Goal: Task Accomplishment & Management: Use online tool/utility

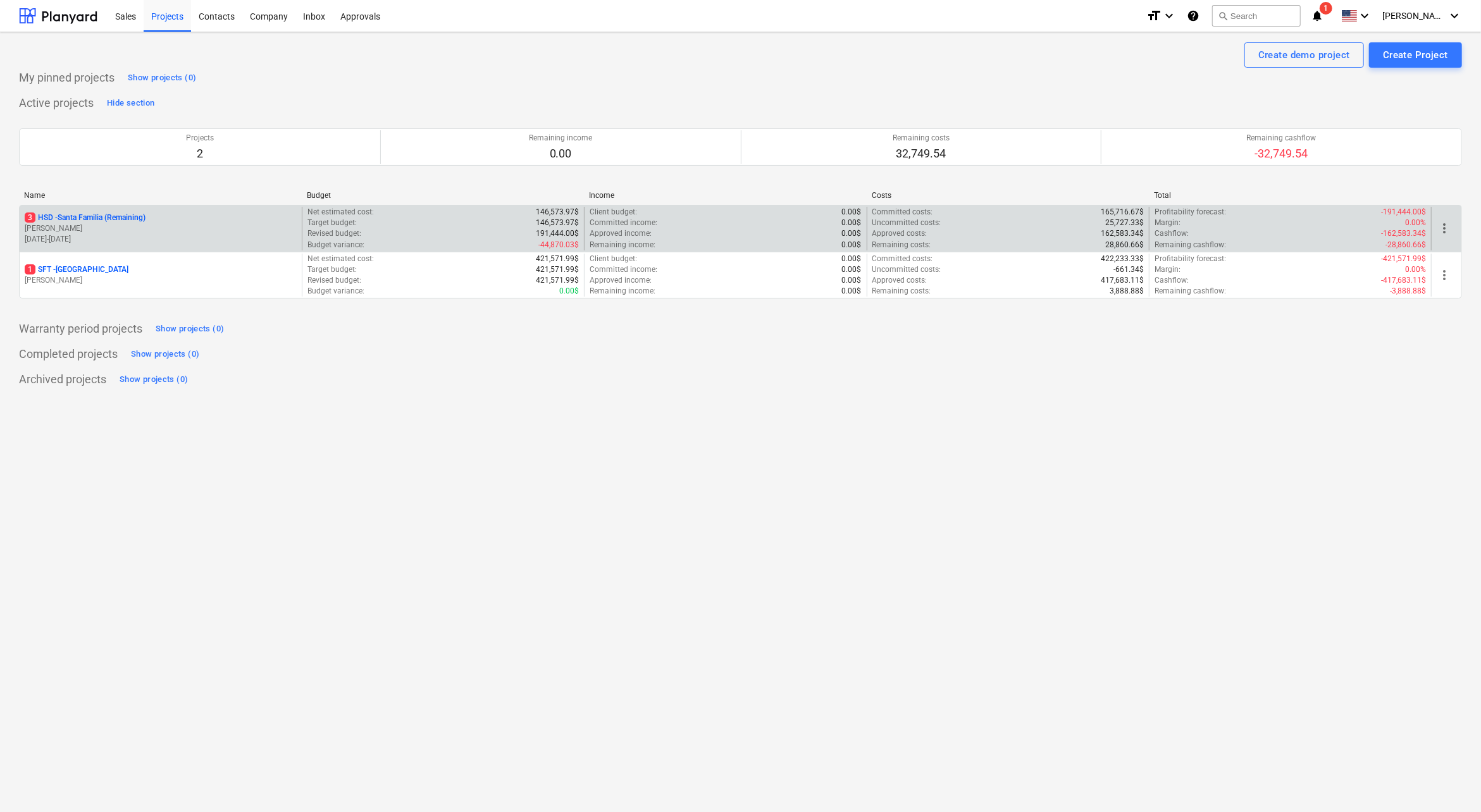
click at [112, 230] on p "[PERSON_NAME]" at bounding box center [160, 228] width 272 height 11
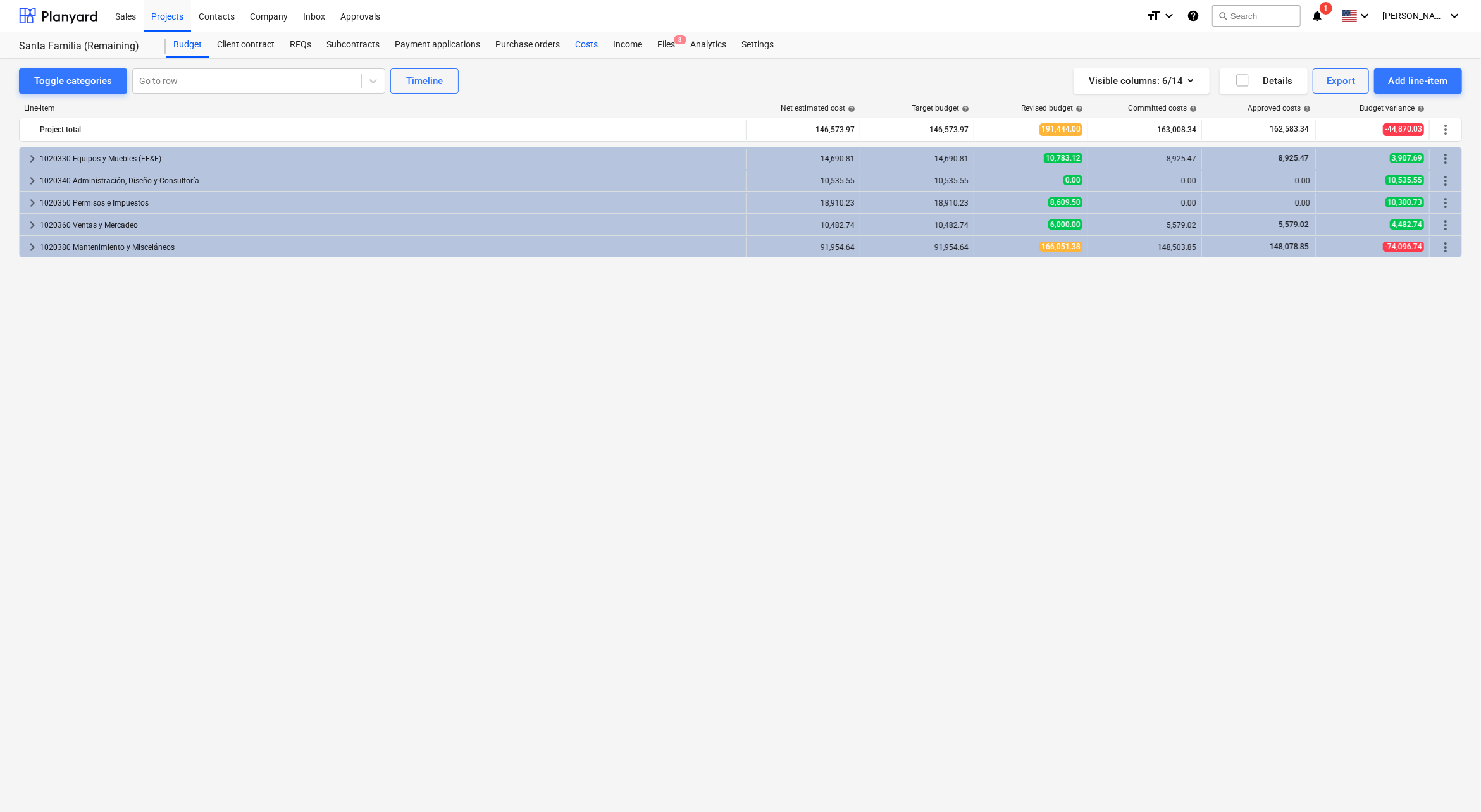
drag, startPoint x: 580, startPoint y: 50, endPoint x: 587, endPoint y: 47, distance: 7.6
click at [580, 50] on div "Costs" at bounding box center [587, 45] width 38 height 26
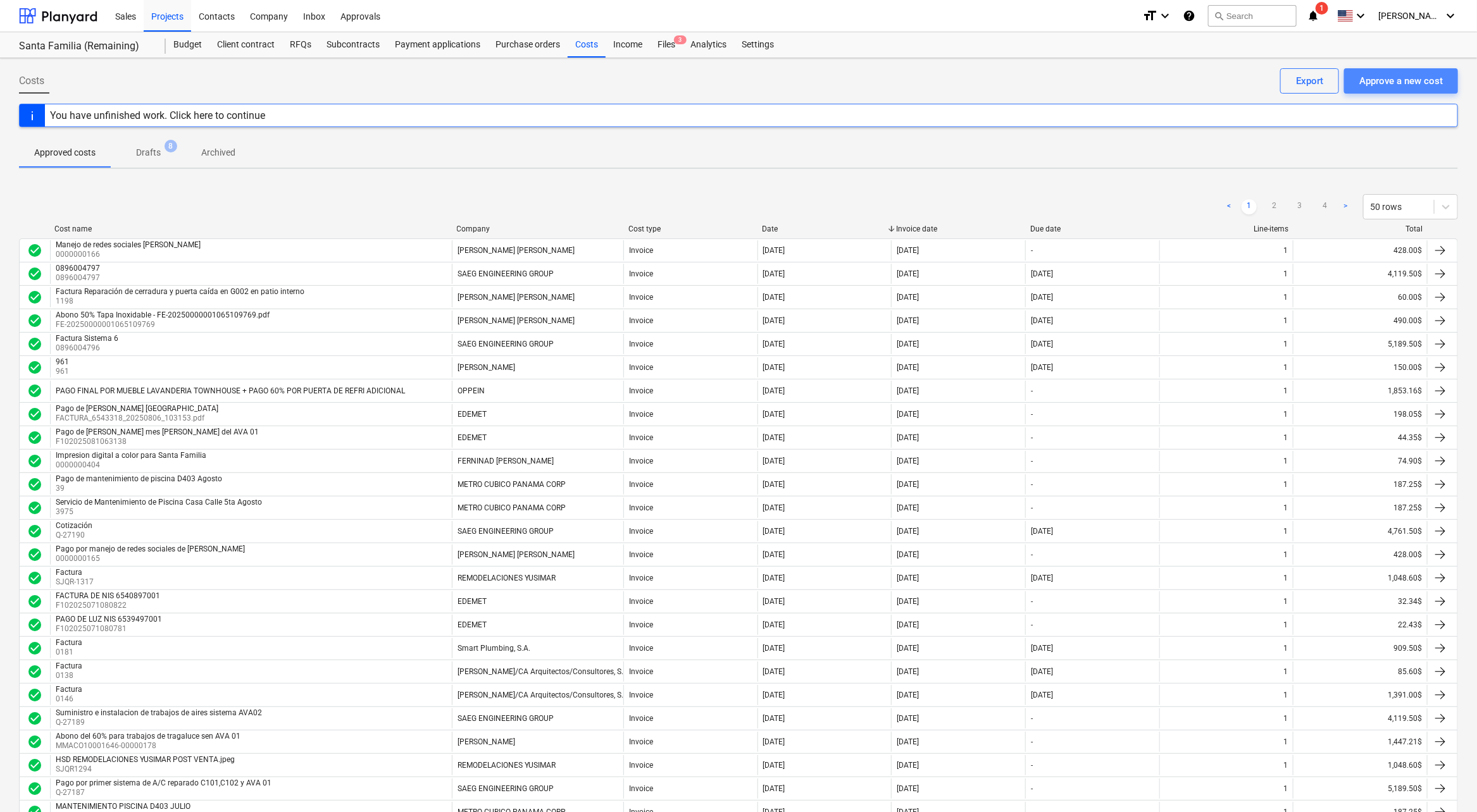
click at [1384, 81] on div "Approve a new cost" at bounding box center [1401, 81] width 84 height 16
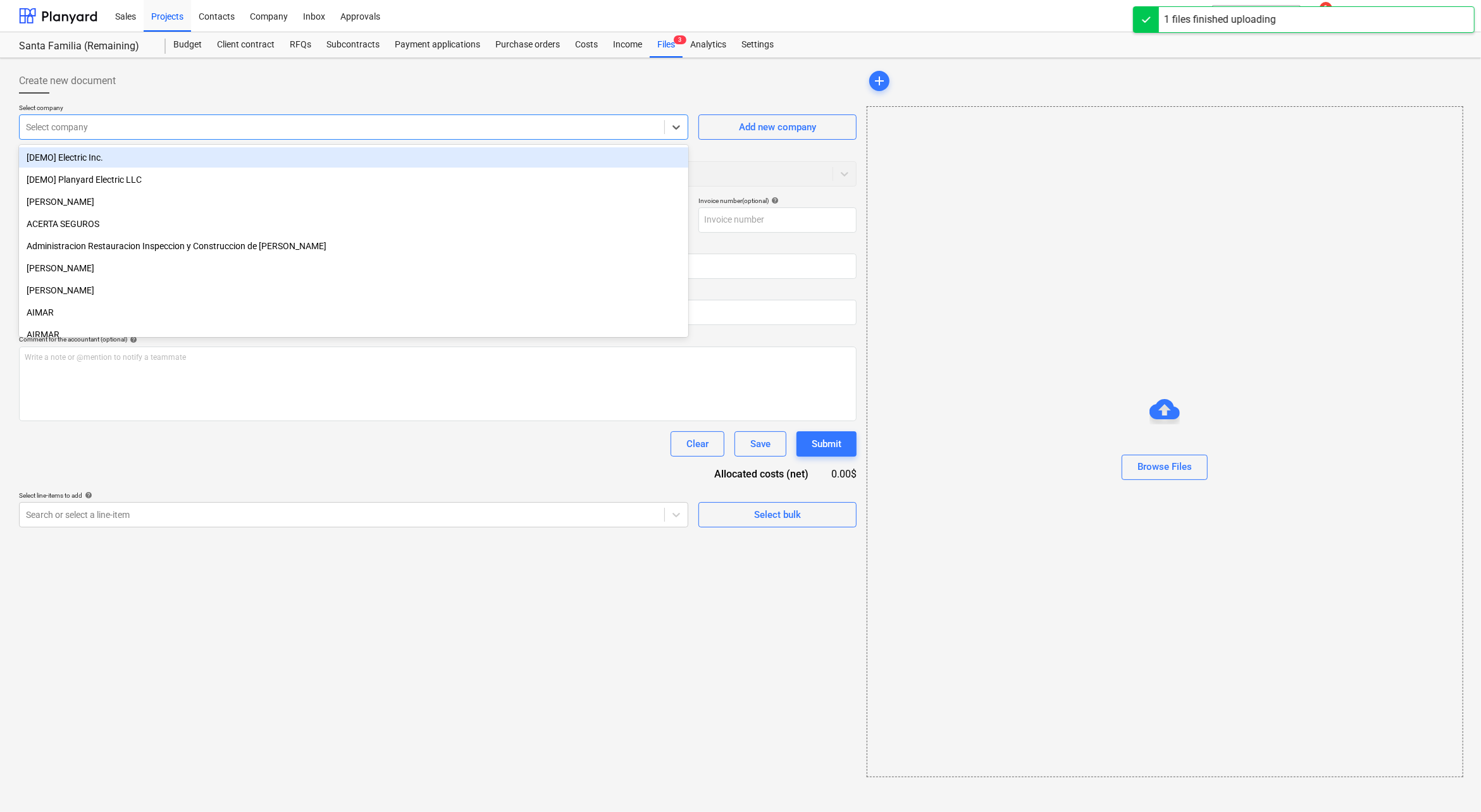
click at [456, 127] on div at bounding box center [341, 127] width 632 height 12
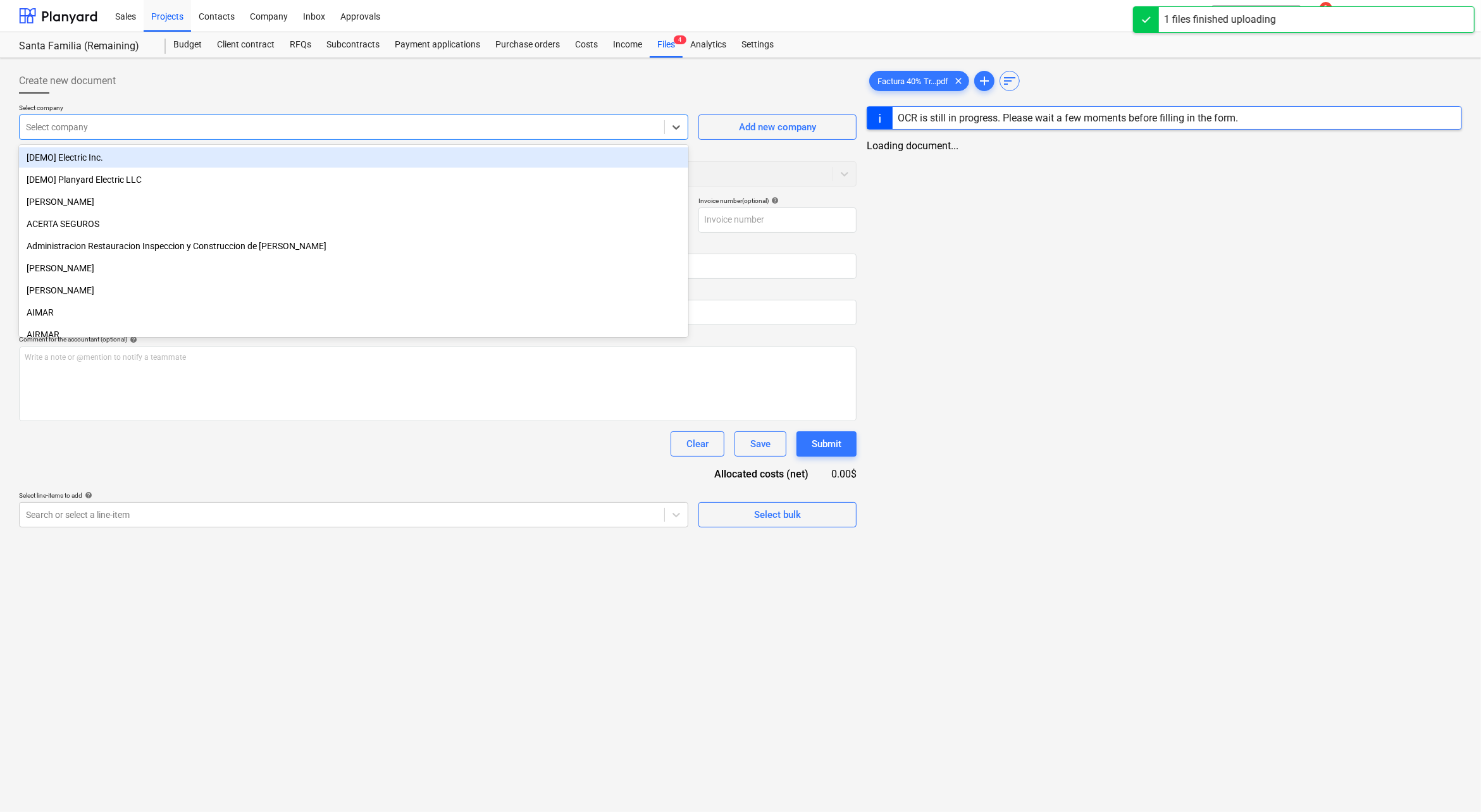
type input "Factura 40% Tragaluces AV001 PH SF.pdf"
click at [445, 121] on div at bounding box center [340, 127] width 629 height 12
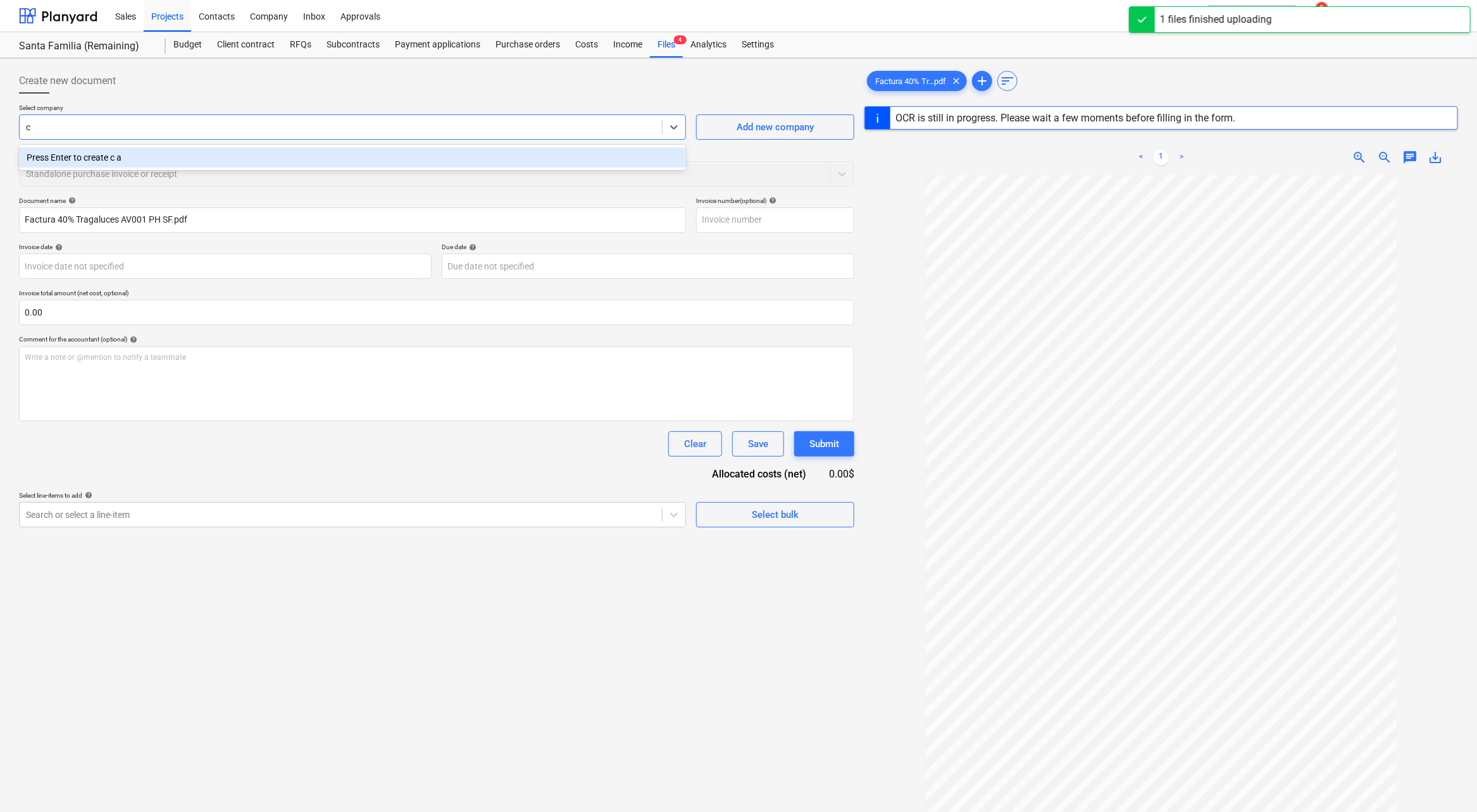
type input "c"
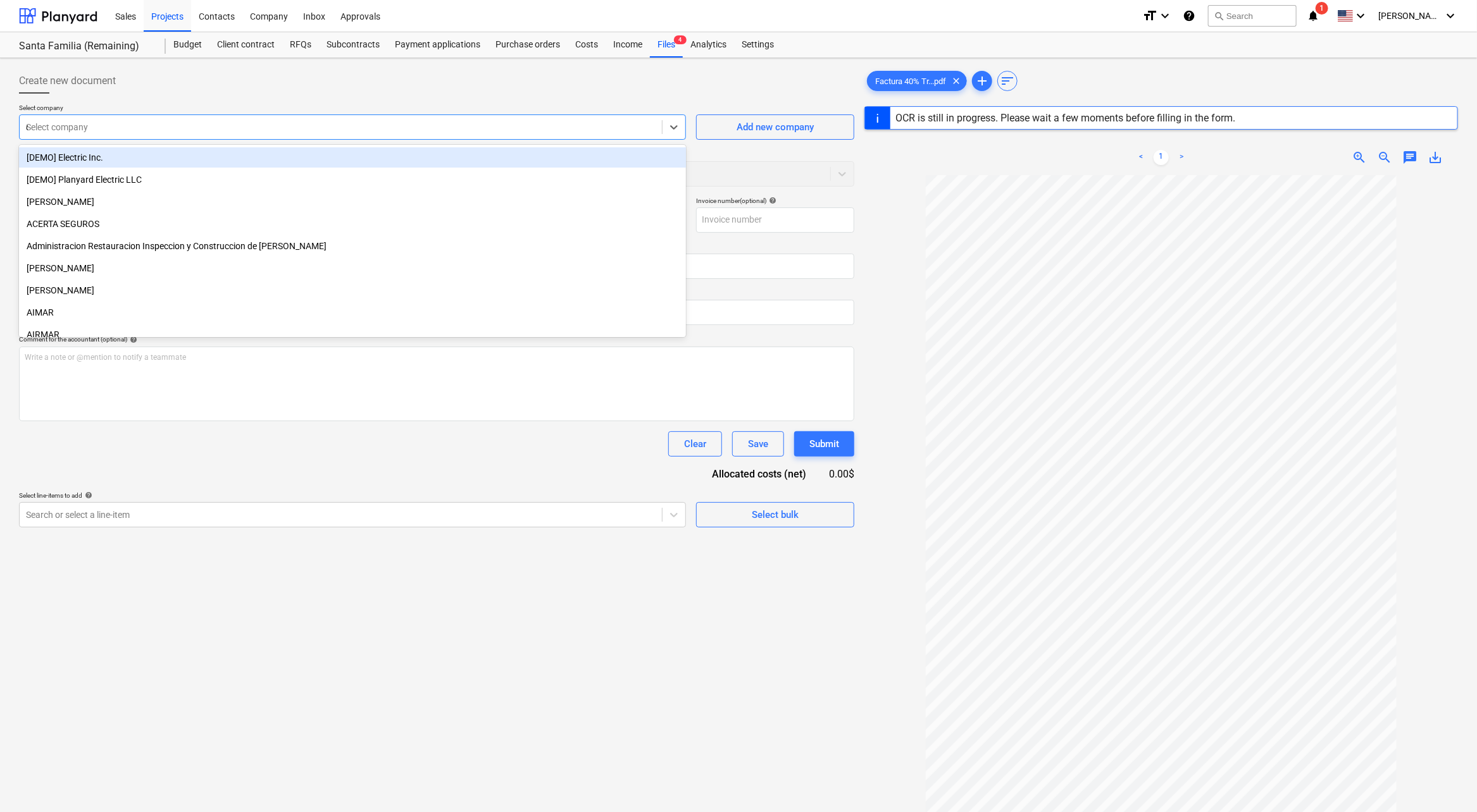
type input "du"
type input "MMACO10001646-00000186"
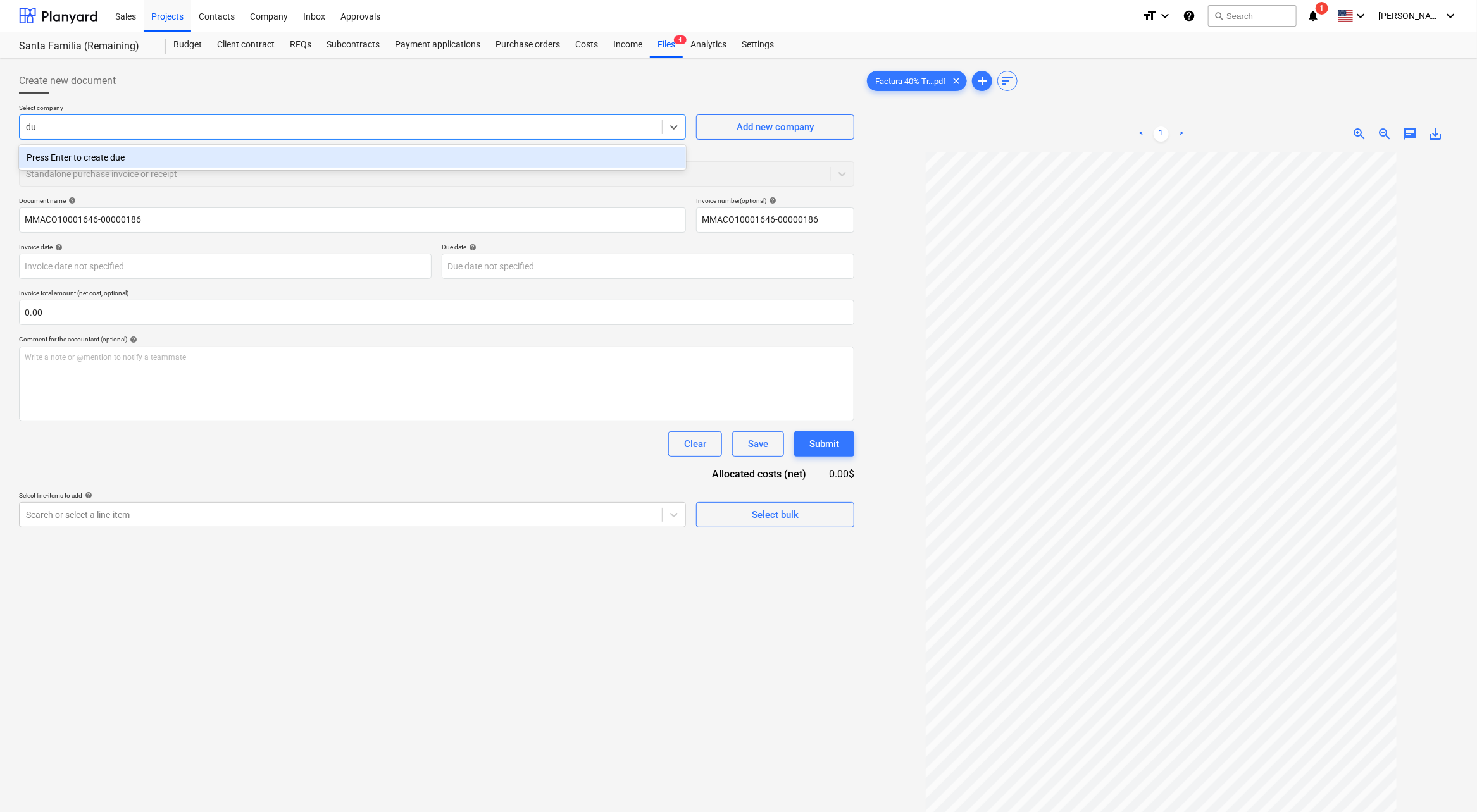
type input "d"
type input "sume"
click at [340, 148] on div "SUMEDSA, CORP" at bounding box center [352, 157] width 667 height 21
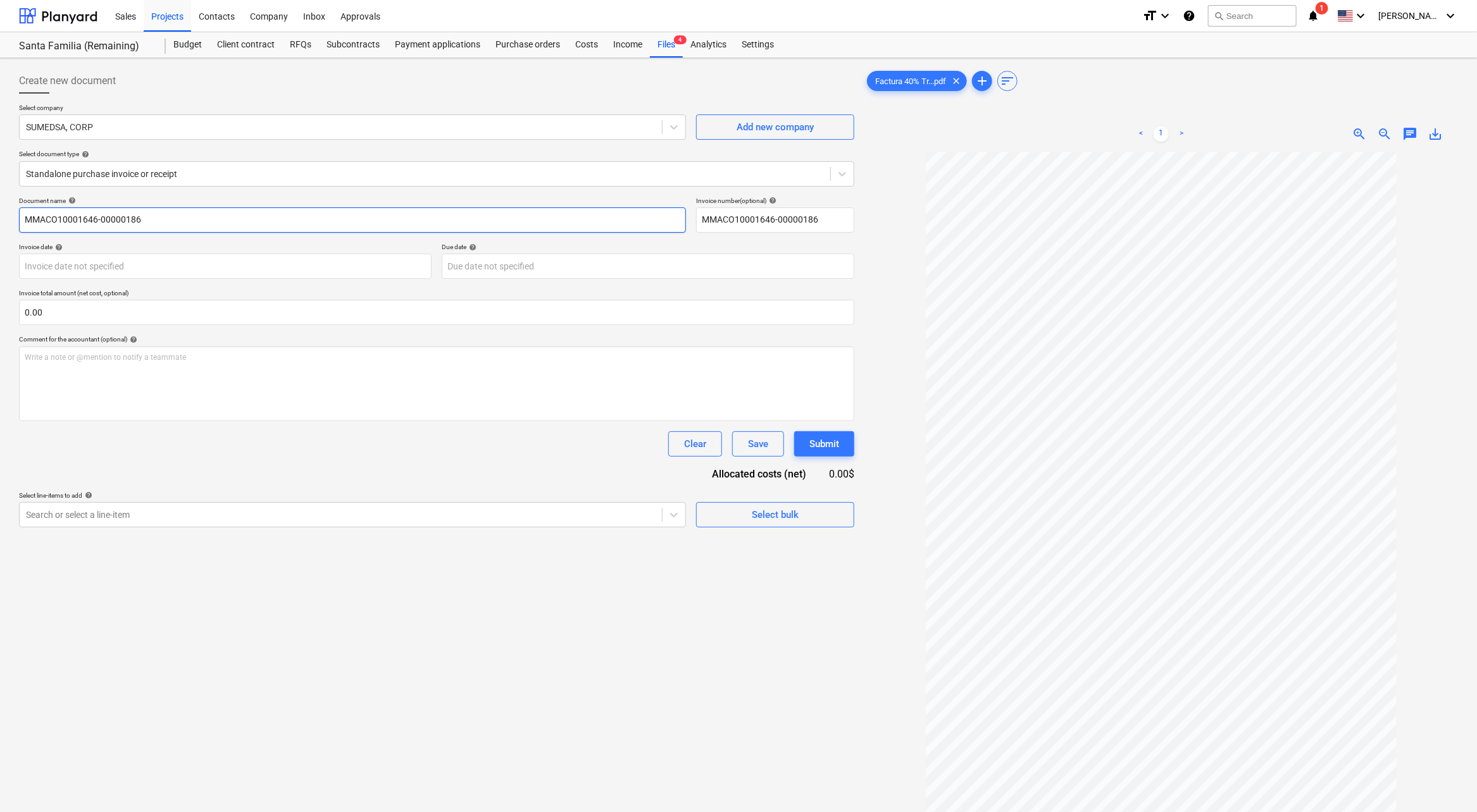
drag, startPoint x: 224, startPoint y: 221, endPoint x: 0, endPoint y: 220, distance: 224.0
click at [0, 220] on div "Create new document Select company SUMEDSA, CORP Add new company Select documen…" at bounding box center [738, 498] width 1477 height 880
type input "PAGO FINAL POR INSTALACION DE TRAGALUCES AVA 01"
click at [292, 516] on div at bounding box center [340, 514] width 629 height 12
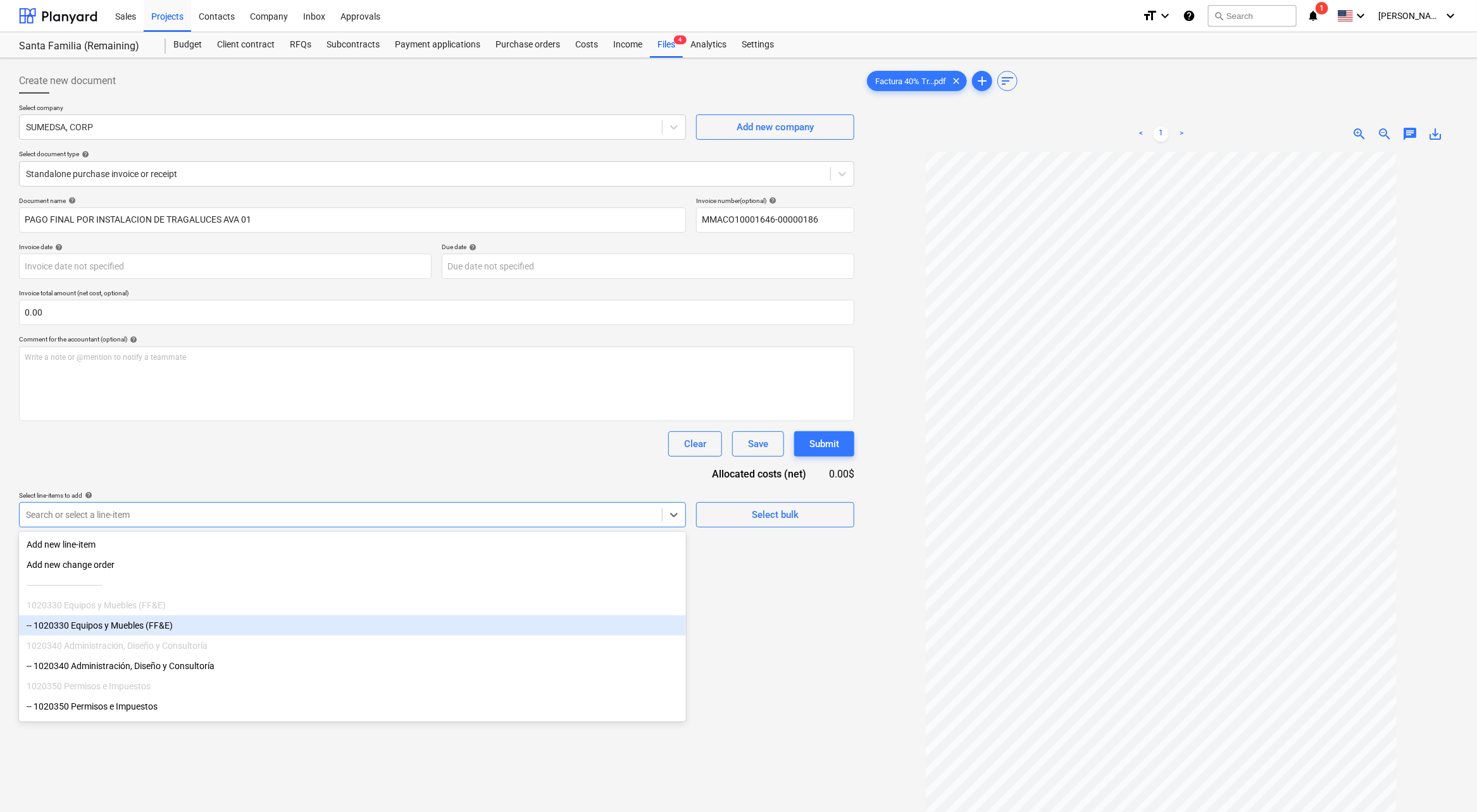
click at [267, 643] on div "1020340 Administración, Diseño y Consultoría" at bounding box center [352, 646] width 667 height 21
click at [114, 630] on div "-- 1020330 Equipos y Muebles (FF&E)" at bounding box center [352, 625] width 667 height 21
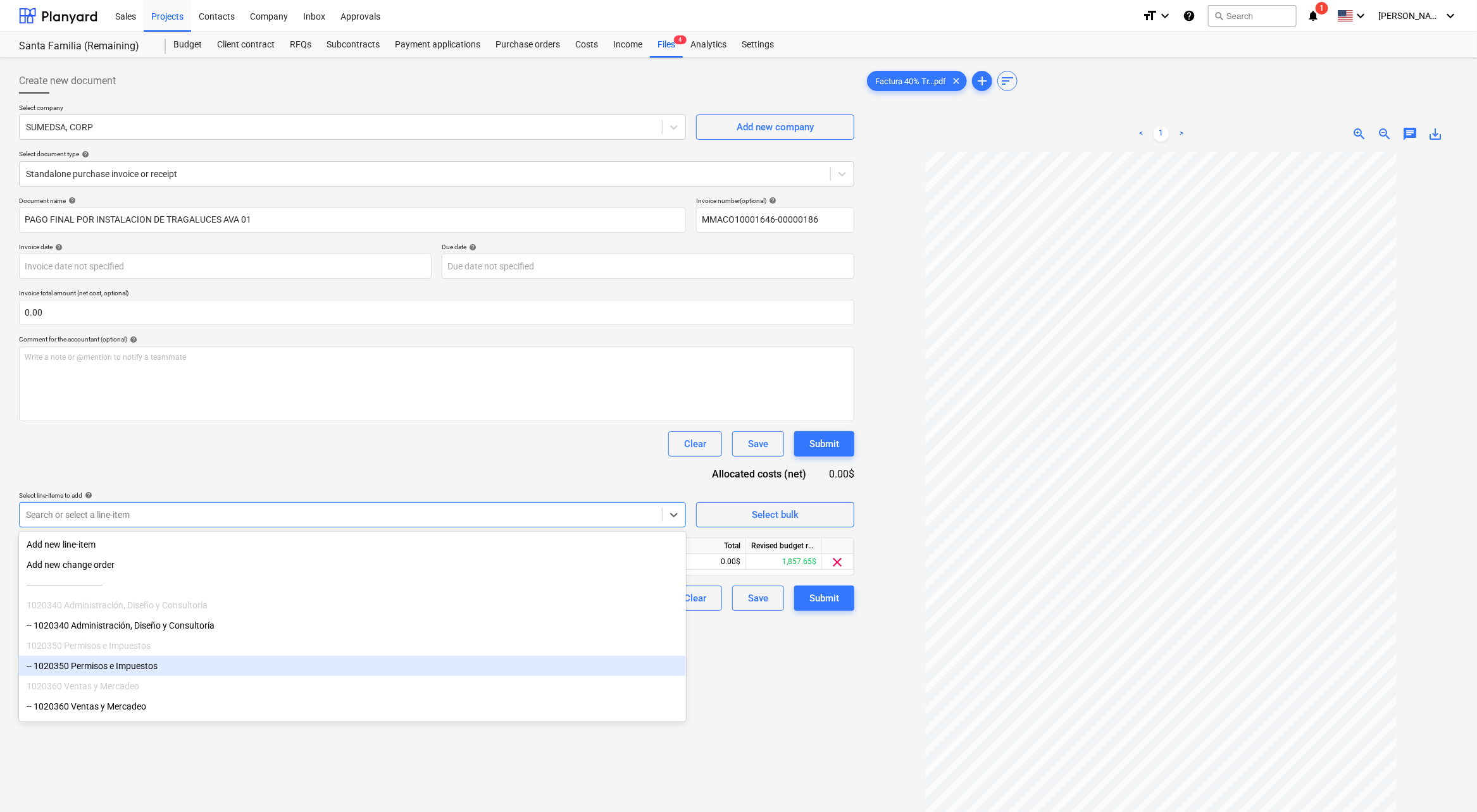
click at [758, 679] on div "Create new document Select company SUMEDSA, CORP Add new company Select documen…" at bounding box center [437, 498] width 845 height 871
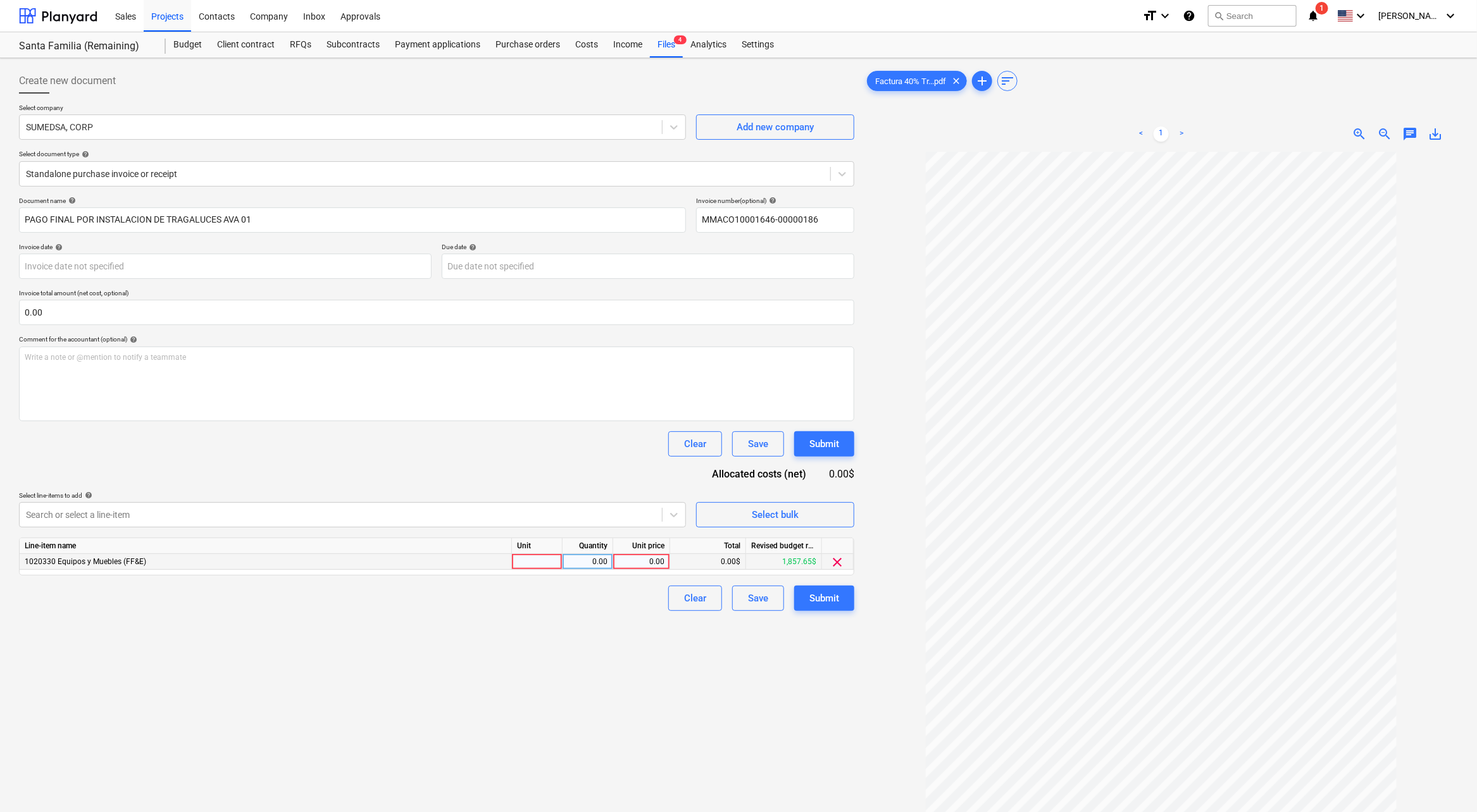
click at [649, 566] on div "0.00" at bounding box center [641, 562] width 46 height 16
type input "964.81"
click at [518, 617] on div "Create new document Select company SUMEDSA, CORP Add new company Select documen…" at bounding box center [437, 498] width 845 height 871
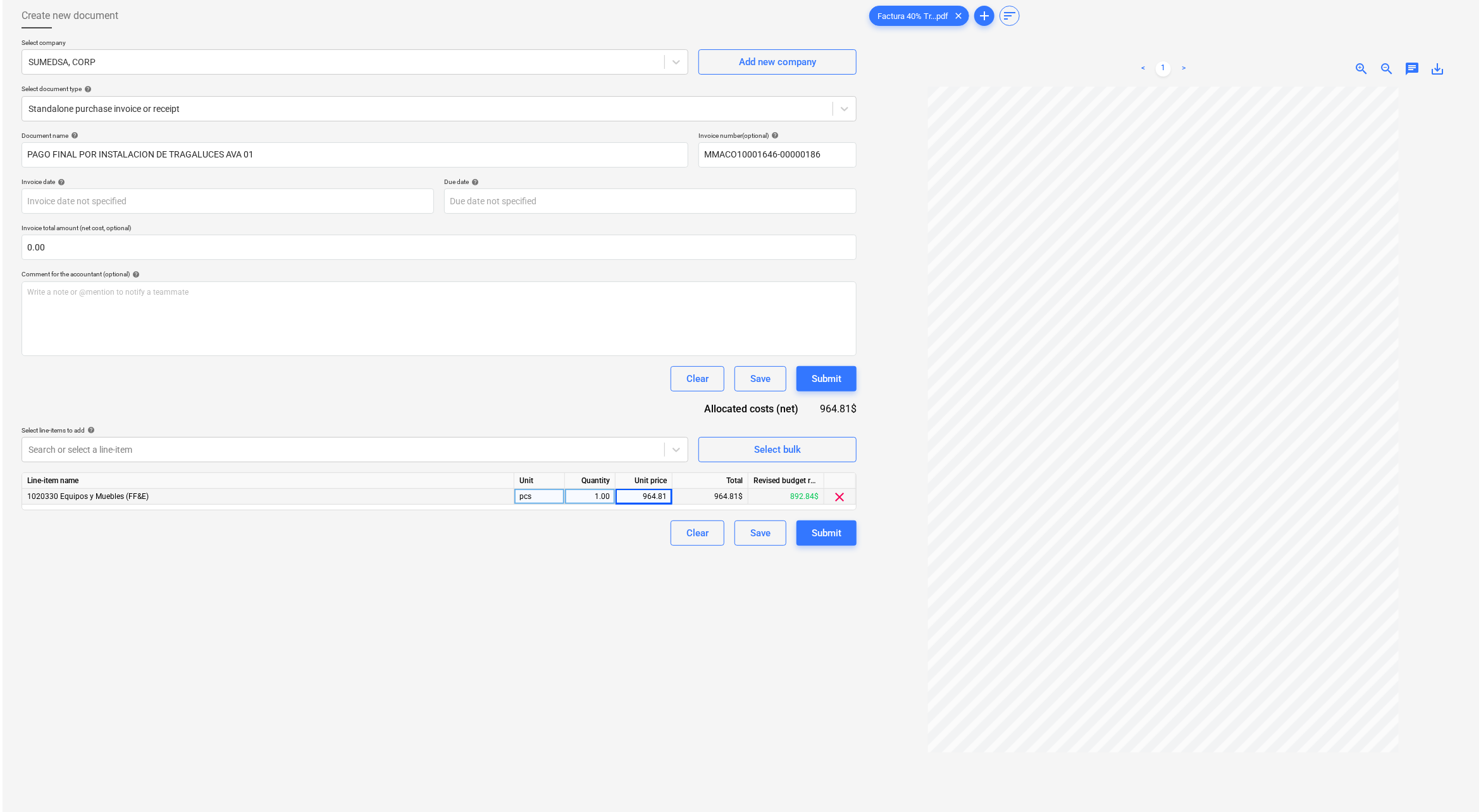
scroll to position [84, 0]
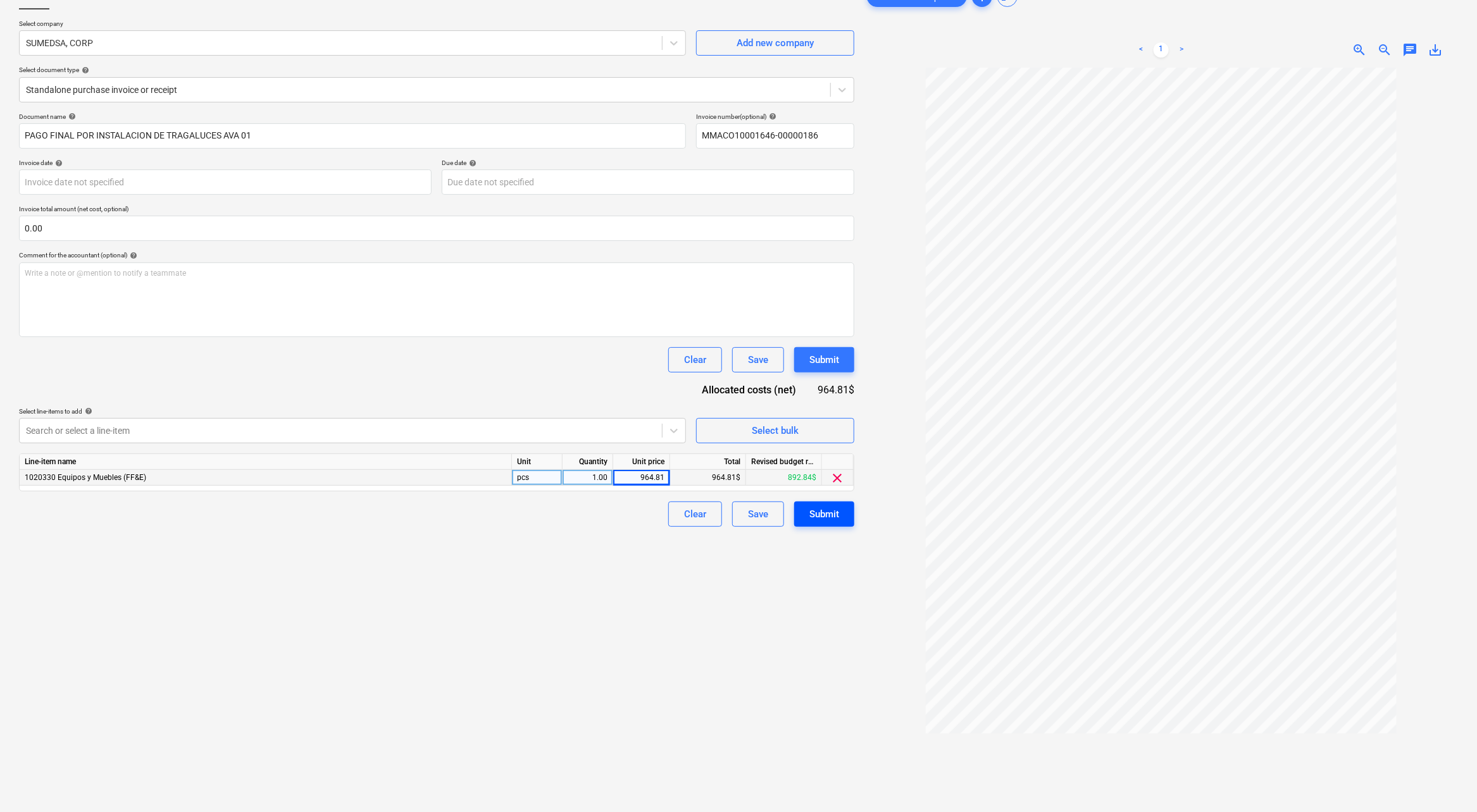
click at [832, 509] on div "Submit" at bounding box center [824, 514] width 30 height 16
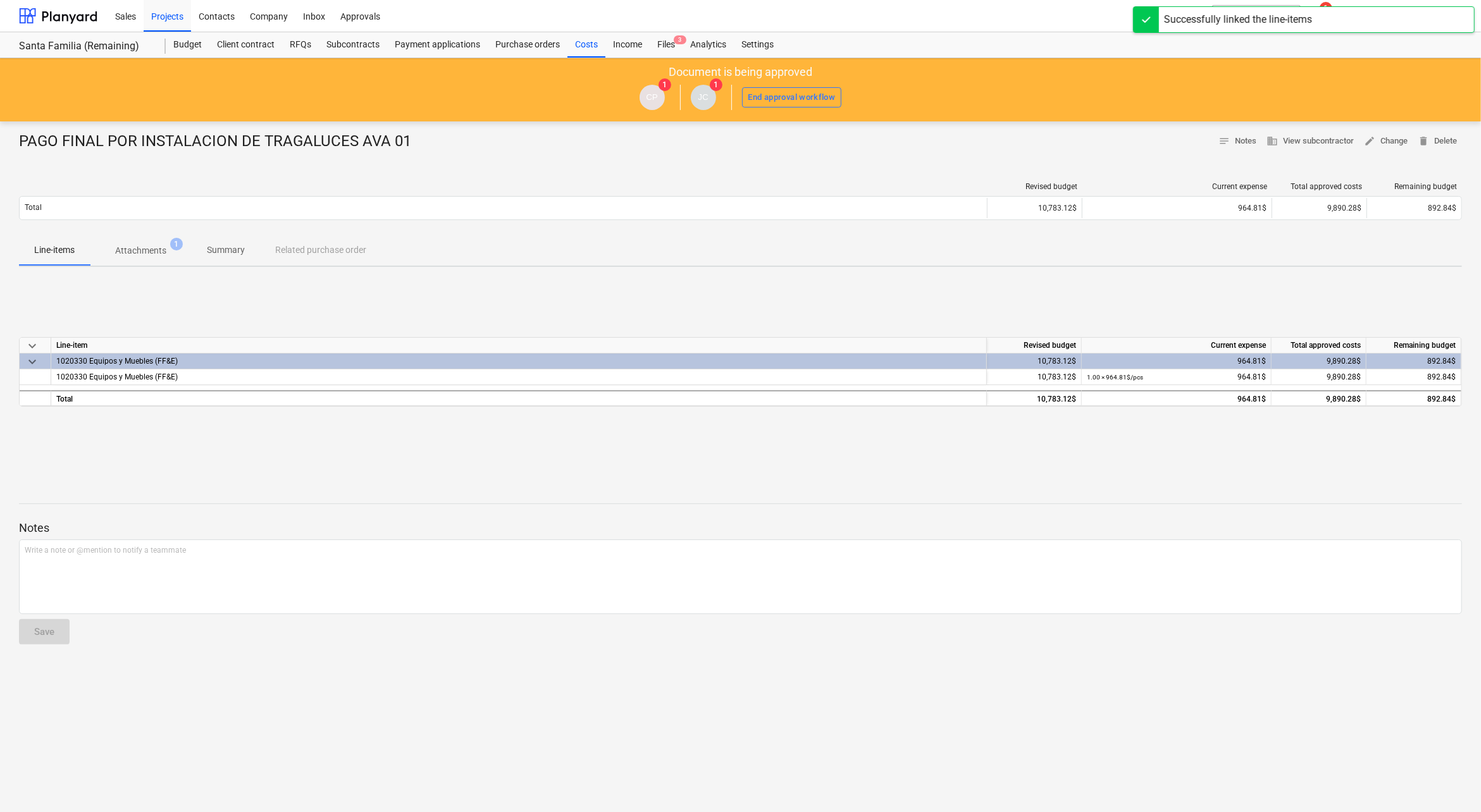
drag, startPoint x: 592, startPoint y: 48, endPoint x: 465, endPoint y: 1, distance: 135.4
click at [592, 48] on div "Costs" at bounding box center [587, 45] width 38 height 26
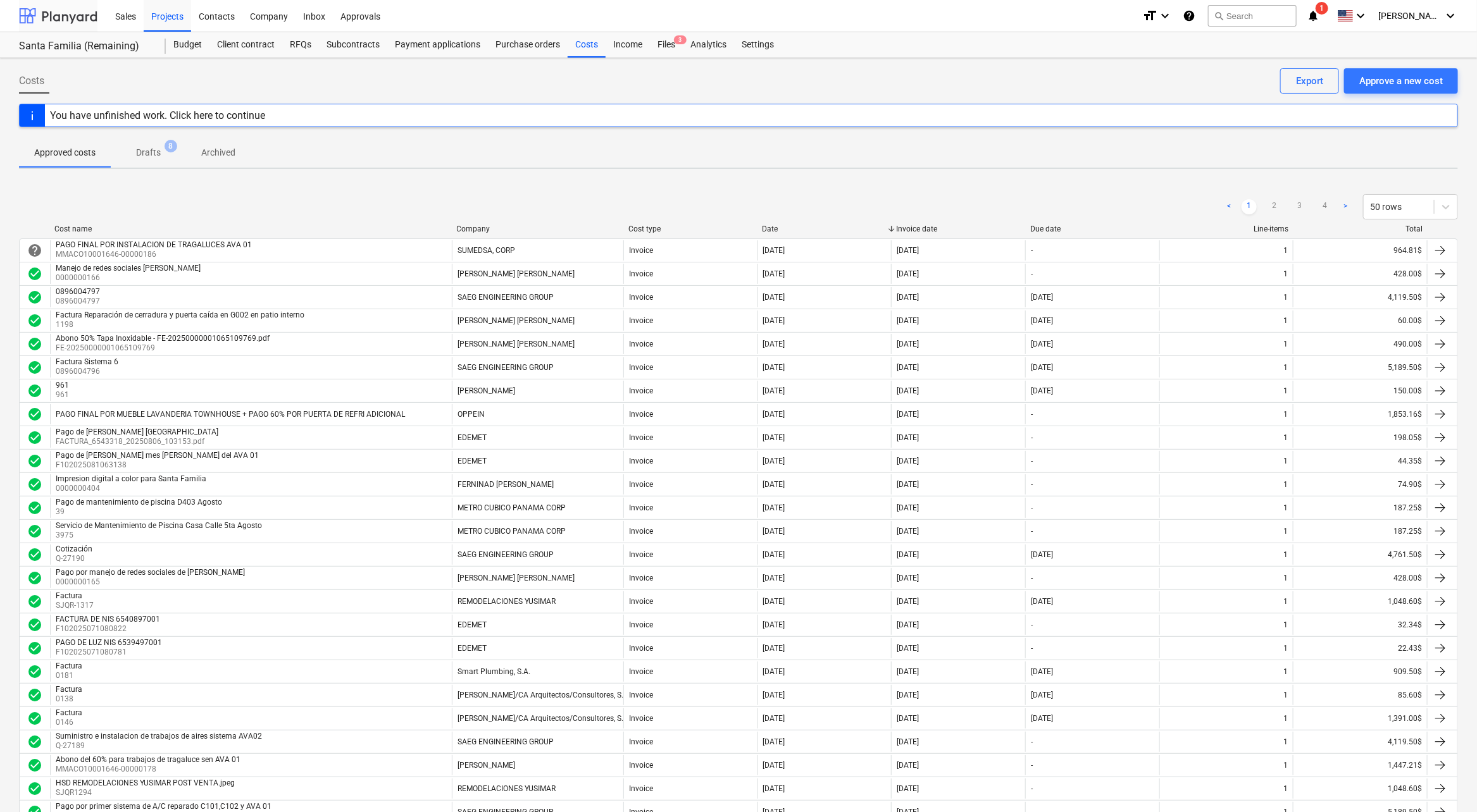
click at [48, 18] on div at bounding box center [58, 15] width 78 height 31
